Goal: Navigation & Orientation: Find specific page/section

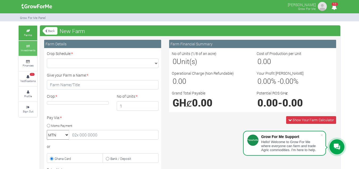
click at [33, 44] on link "Investments" at bounding box center [28, 48] width 19 height 15
